Goal: Register for event/course

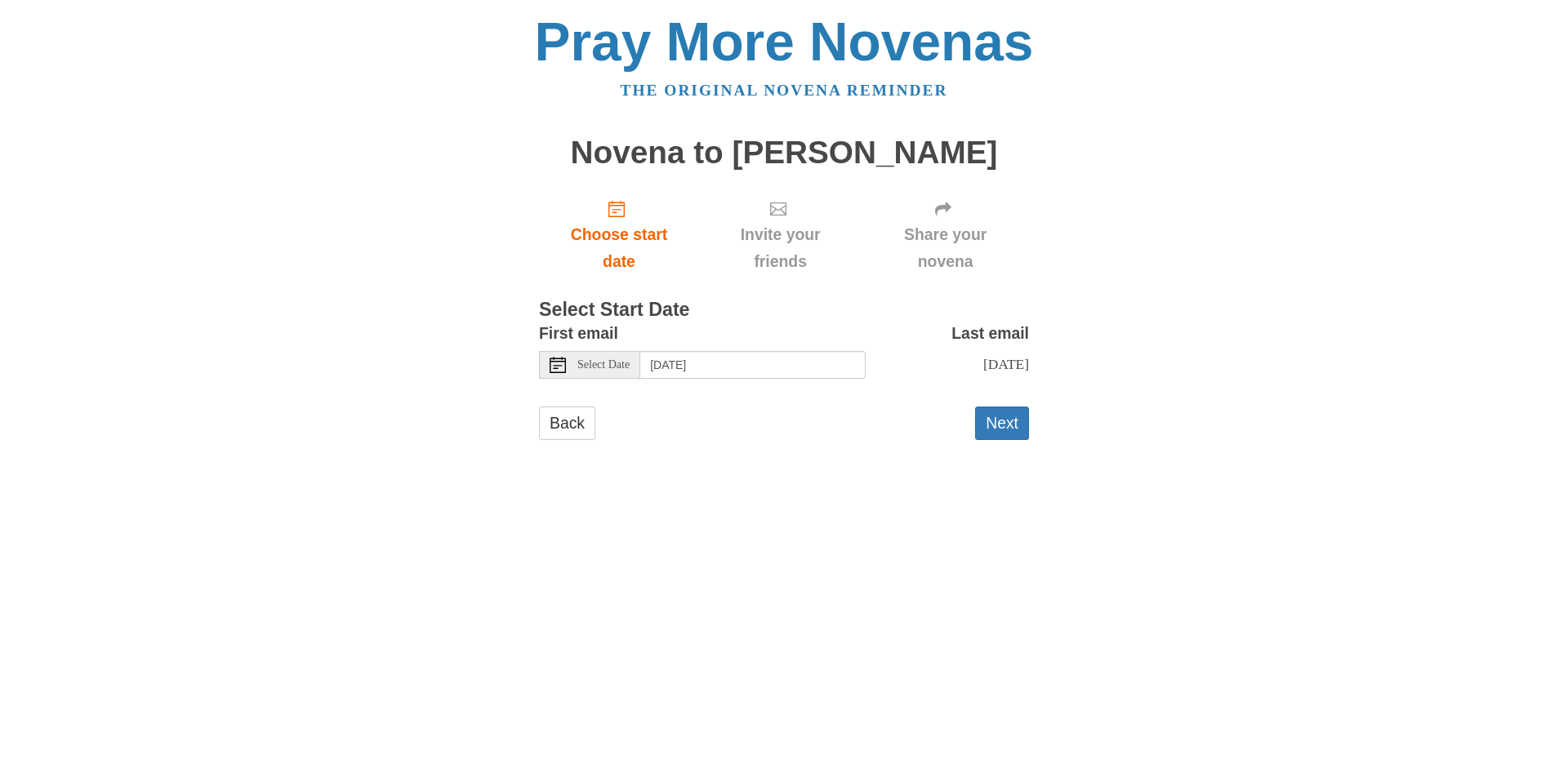
click at [627, 362] on span "Select Date" at bounding box center [603, 365] width 53 height 11
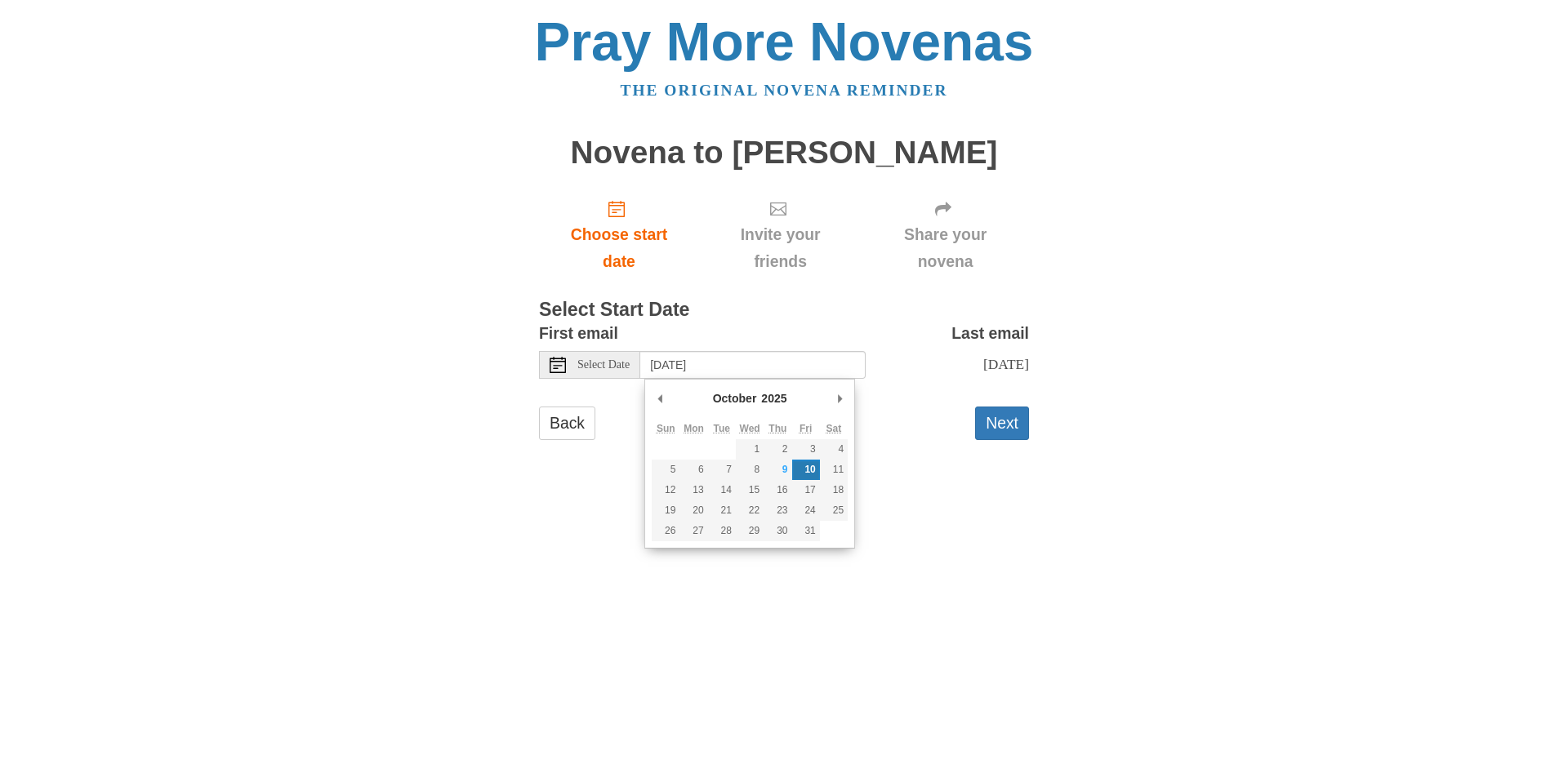
click at [904, 455] on div "Back Next" at bounding box center [784, 431] width 490 height 49
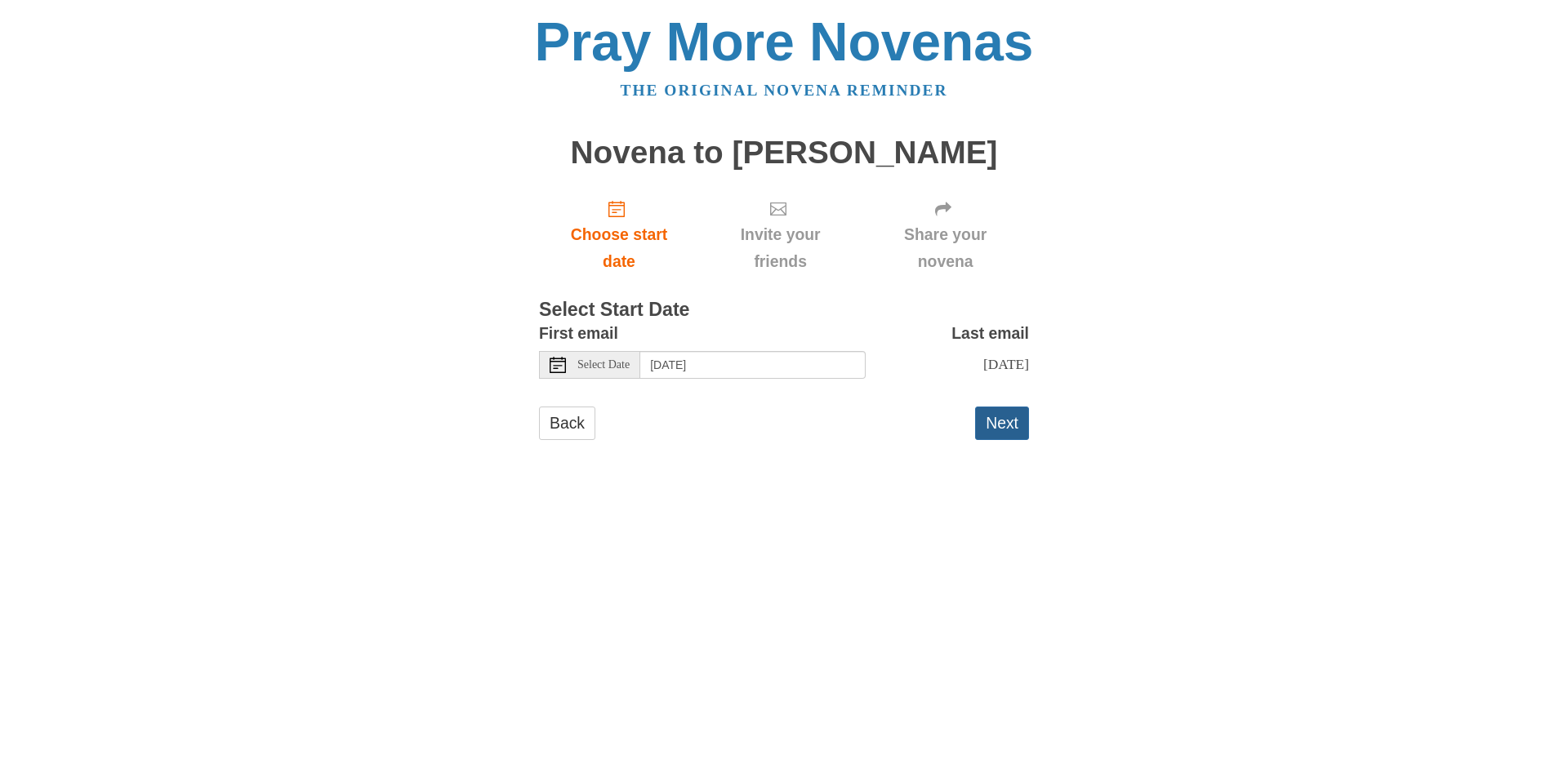
click at [986, 423] on button "Next" at bounding box center [1002, 422] width 54 height 33
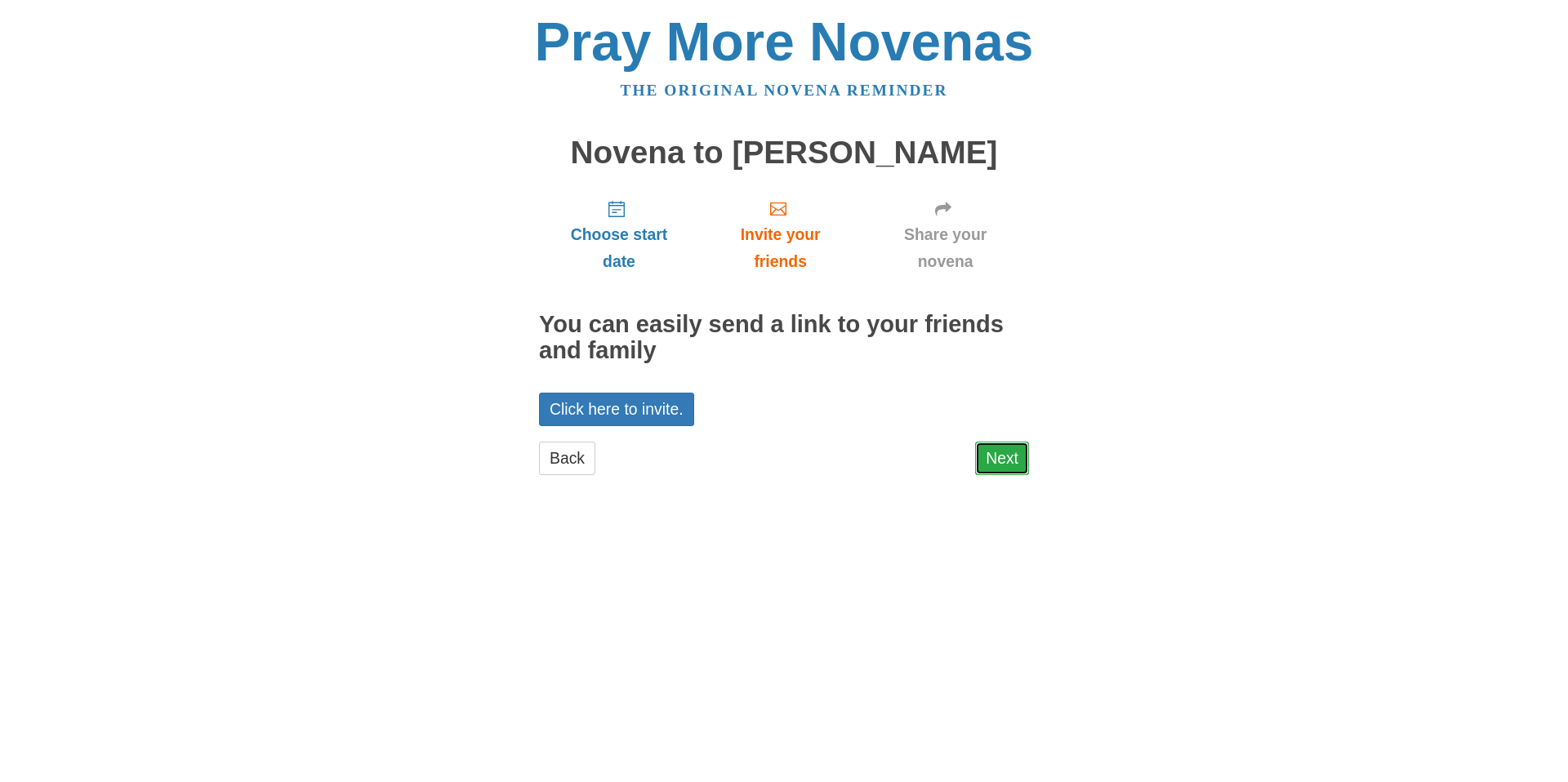
click at [975, 463] on link "Next" at bounding box center [1002, 458] width 54 height 33
